Goal: Find specific page/section: Locate a particular part of the current website

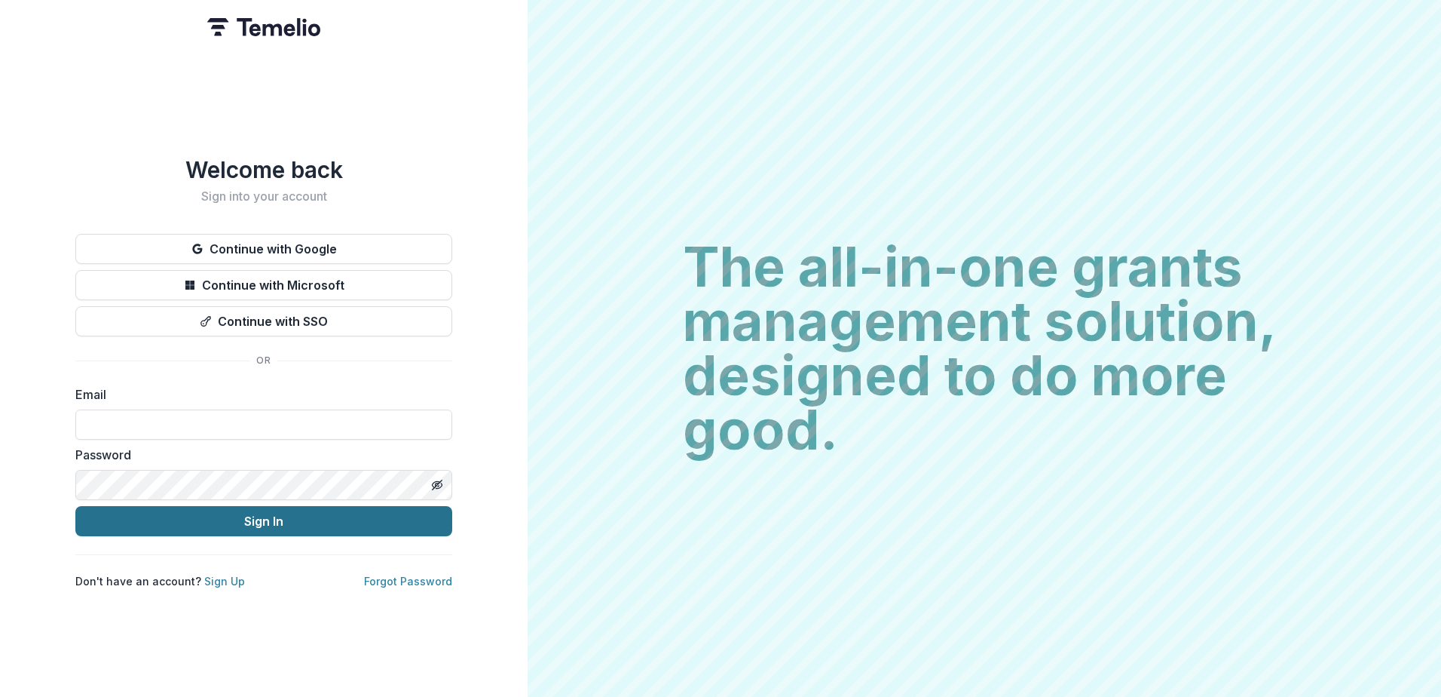
type input "**********"
click at [234, 520] on button "Sign In" at bounding box center [263, 521] width 377 height 30
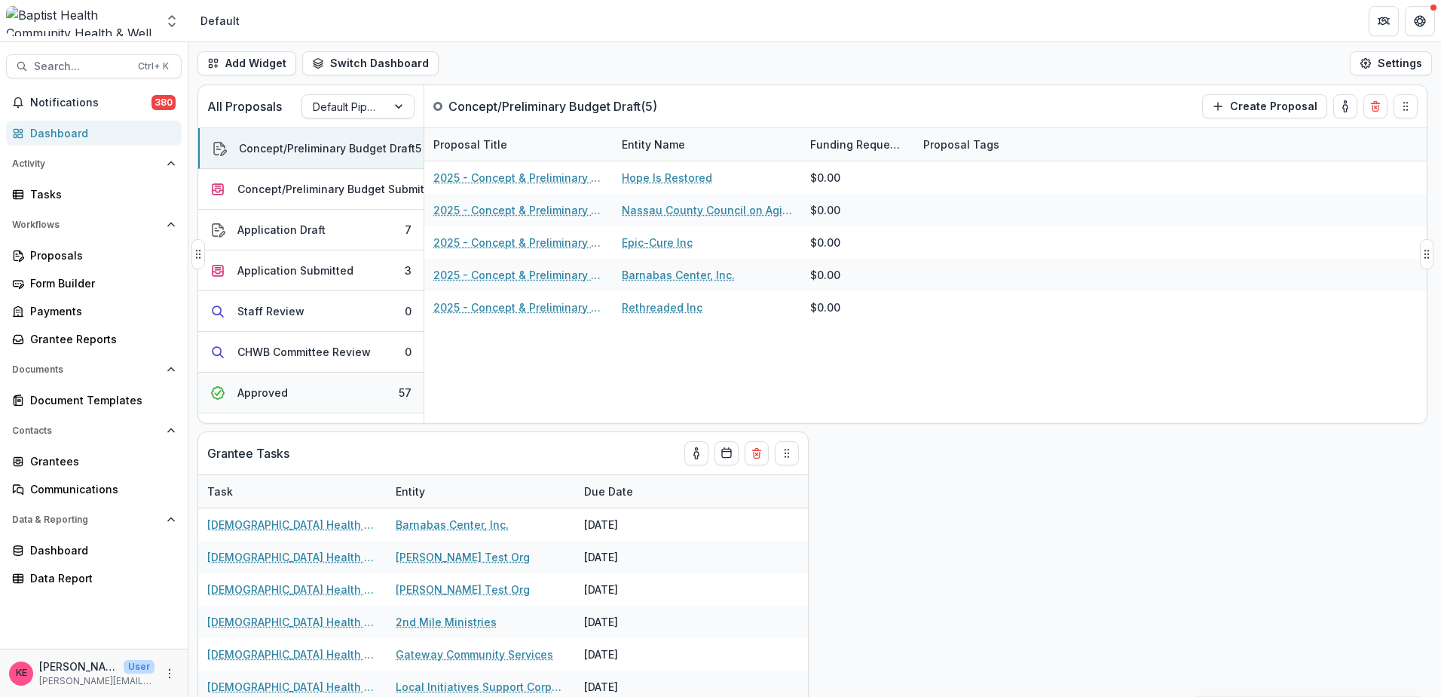
drag, startPoint x: 313, startPoint y: 397, endPoint x: 323, endPoint y: 393, distance: 10.5
click at [313, 397] on button "Approved 57" at bounding box center [310, 392] width 225 height 41
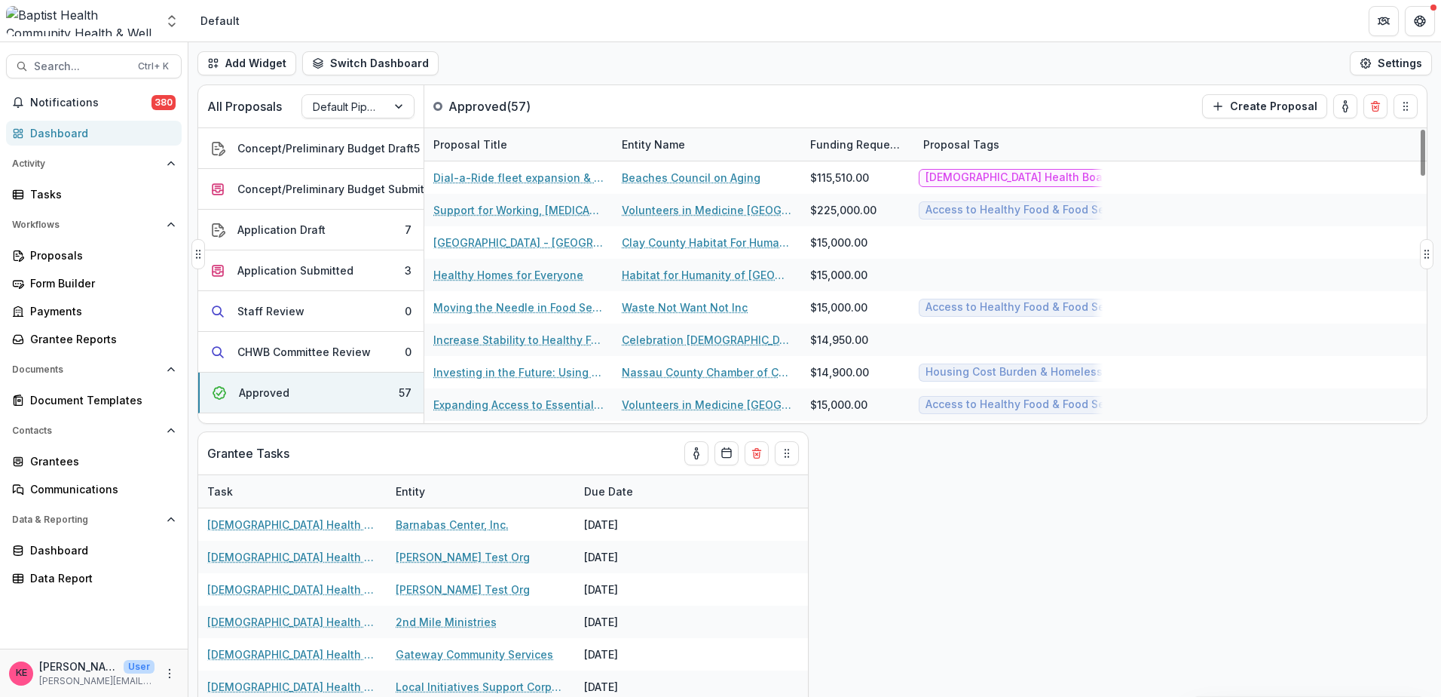
click at [665, 147] on div "Entity Name" at bounding box center [653, 144] width 81 height 16
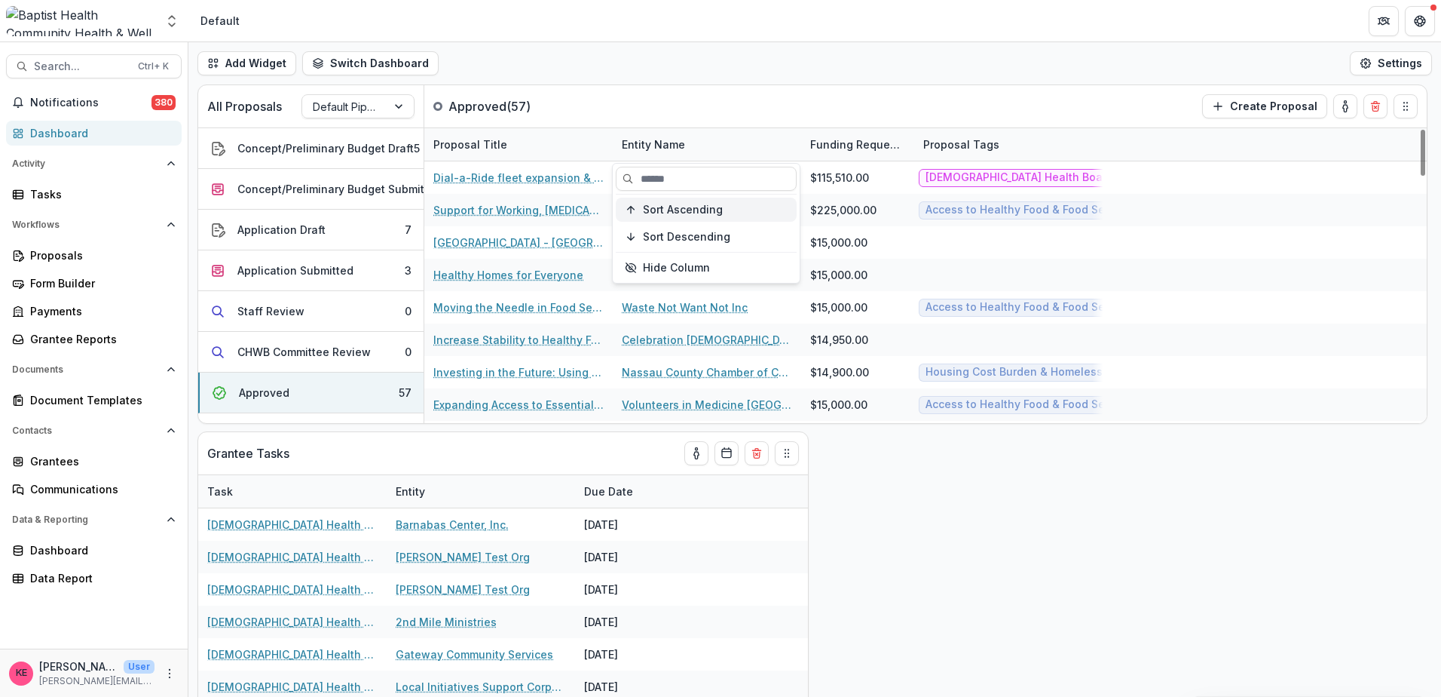
click at [683, 216] on span "Sort Ascending" at bounding box center [683, 210] width 80 height 13
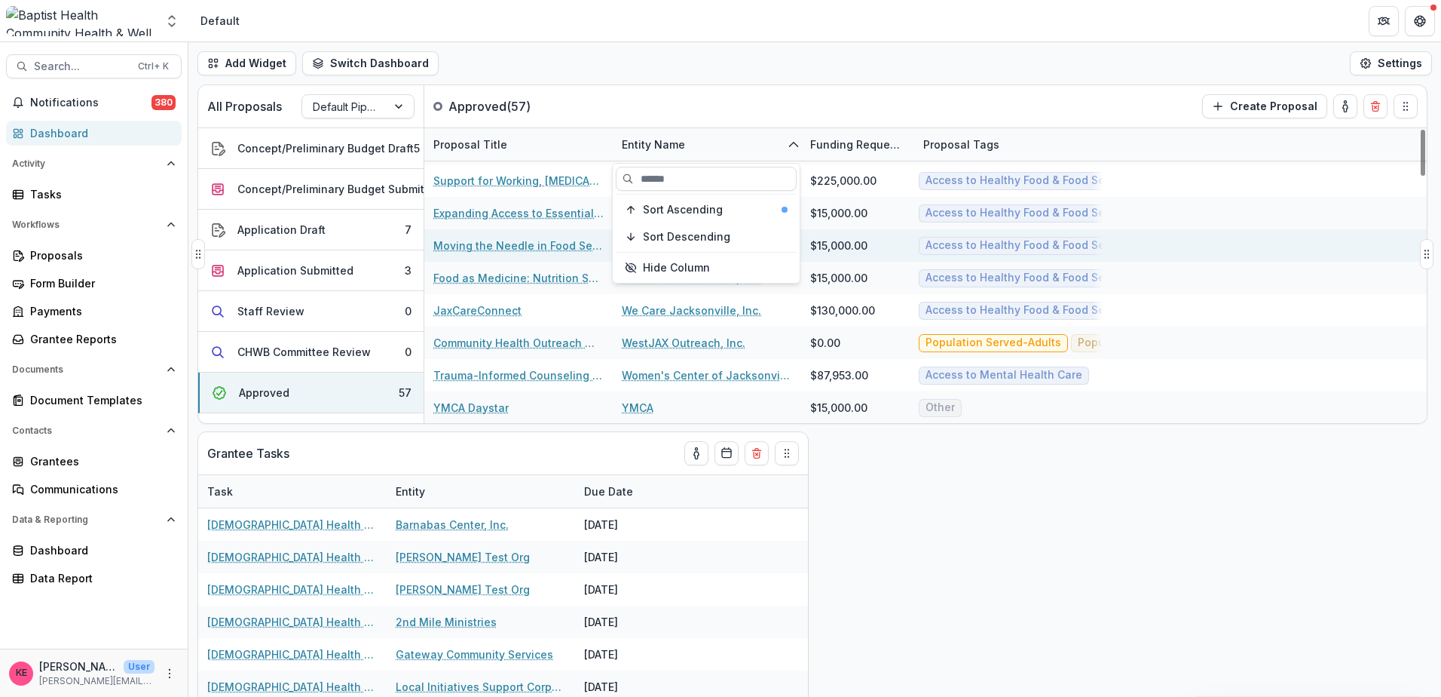
scroll to position [1586, 0]
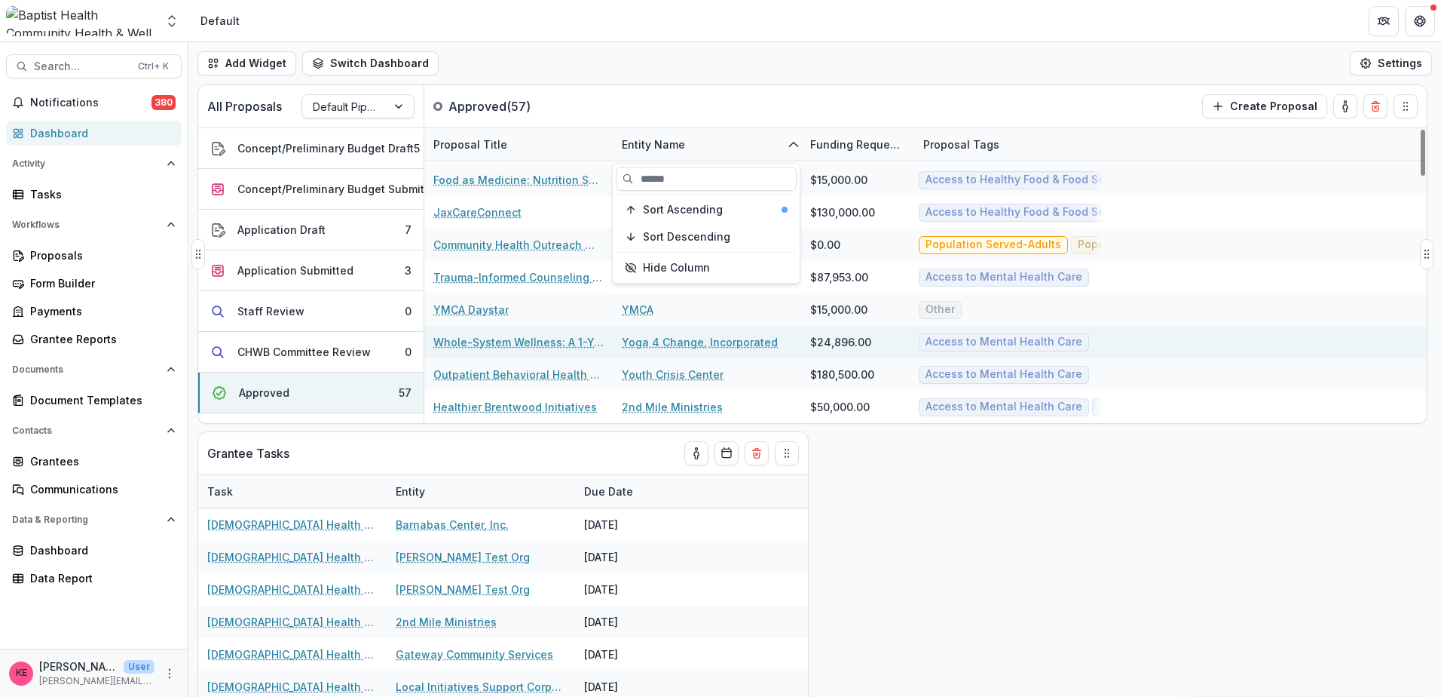
click at [541, 346] on link "Whole-System Wellness: A 1-Year Pilot to Support [DEMOGRAPHIC_DATA] Medical Cen…" at bounding box center [518, 342] width 170 height 16
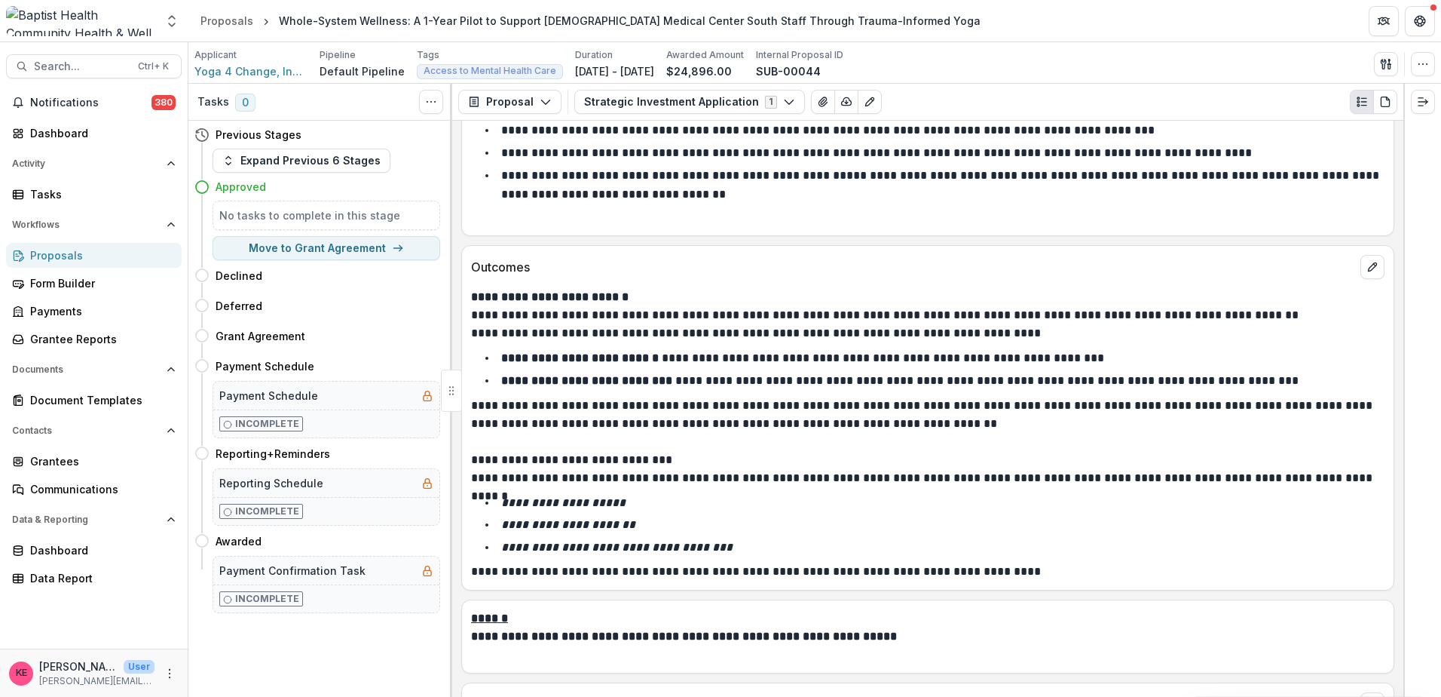
scroll to position [2714, 0]
